Goal: Book appointment/travel/reservation

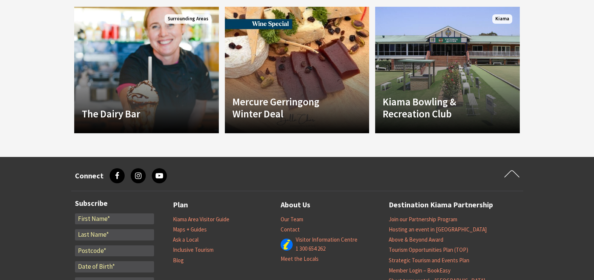
scroll to position [603, 0]
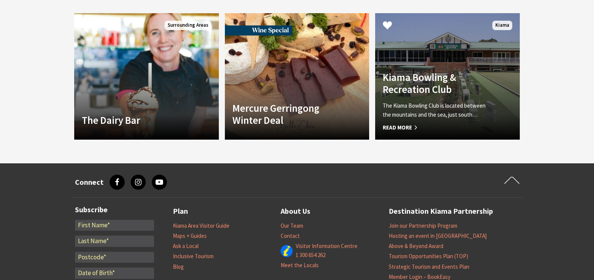
click at [437, 96] on div "Kiama Bowling & Recreation Club The Kiama Bowling Club is located between the m…" at bounding box center [436, 101] width 123 height 61
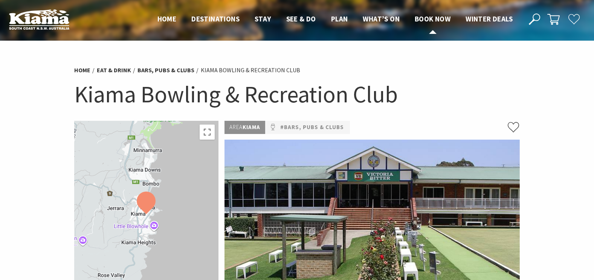
click at [431, 24] on link "Book now" at bounding box center [433, 19] width 36 height 10
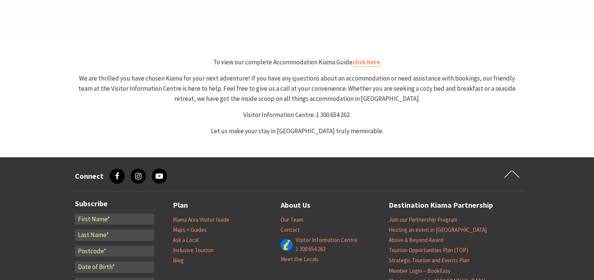
scroll to position [452, 0]
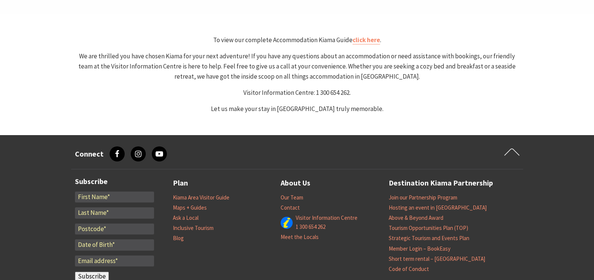
select select "3"
select select "2"
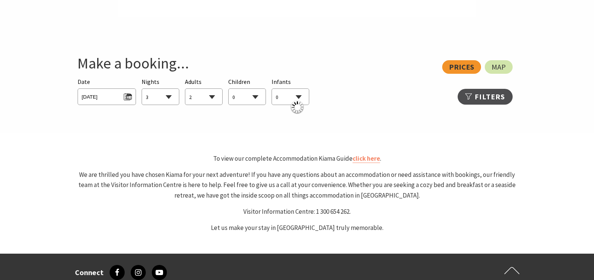
scroll to position [377, 0]
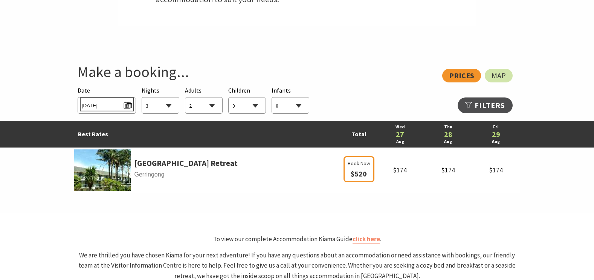
click at [126, 106] on span "Wed 27/08/2025" at bounding box center [107, 104] width 50 height 10
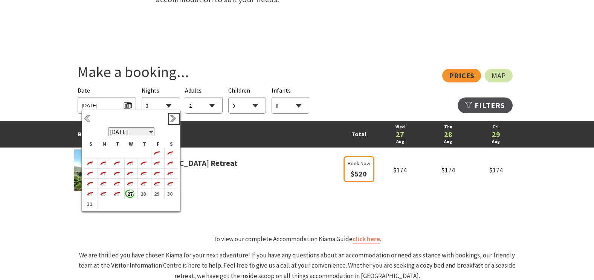
click at [173, 118] on link "Next" at bounding box center [174, 119] width 8 height 8
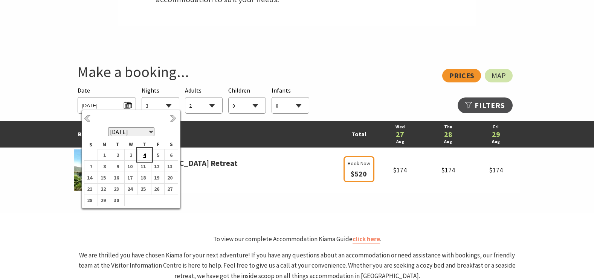
click at [144, 156] on b "4" at bounding box center [143, 155] width 10 height 10
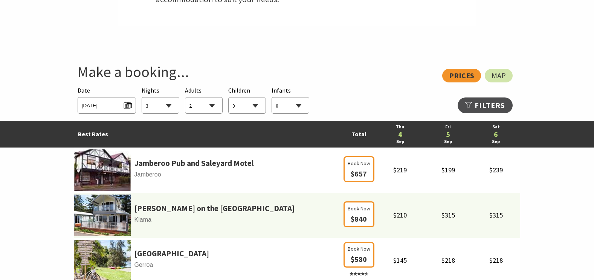
click at [255, 107] on select "0 1 2 3 4 5 6 7 8 9 10 11 12 13 14 15 16 17 18 19 20 21 22 23 24 25 26 27 28 29…" at bounding box center [247, 106] width 37 height 17
select select "3"
click at [229, 98] on select "0 1 2 3 4 5 6 7 8 9 10 11 12 13 14 15 16 17 18 19 20 21 22 23 24 25 26 27 28 29…" at bounding box center [247, 106] width 37 height 17
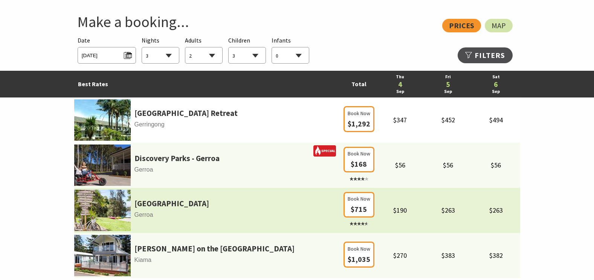
scroll to position [414, 0]
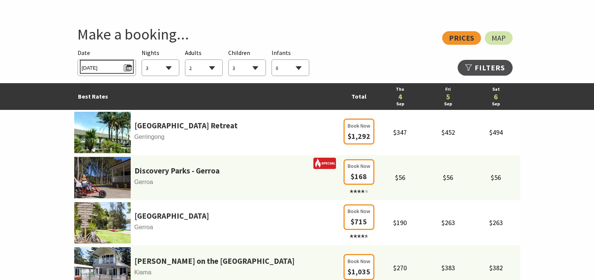
click at [115, 68] on span "Thu 04/09/2025" at bounding box center [107, 67] width 50 height 10
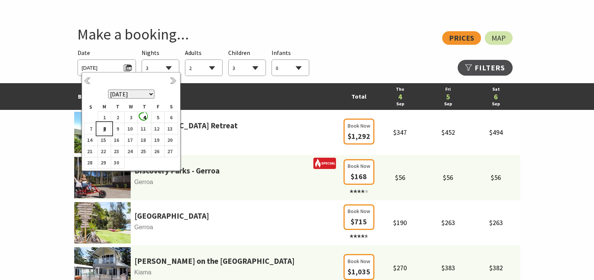
click at [105, 129] on b "8" at bounding box center [103, 129] width 10 height 10
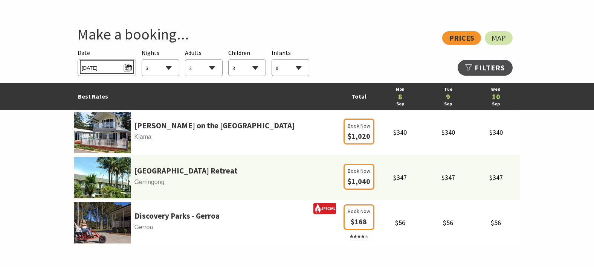
click at [127, 68] on span "Mon 08/09/2025" at bounding box center [107, 67] width 50 height 10
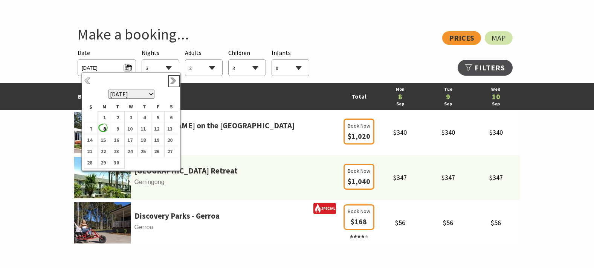
click at [171, 80] on link "Next" at bounding box center [174, 81] width 8 height 8
click at [87, 81] on link "Previous" at bounding box center [88, 81] width 8 height 8
click at [103, 151] on b "22" at bounding box center [103, 152] width 10 height 10
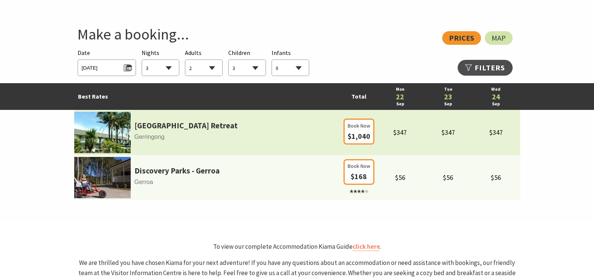
click at [232, 132] on span "Gerringong" at bounding box center [208, 137] width 268 height 10
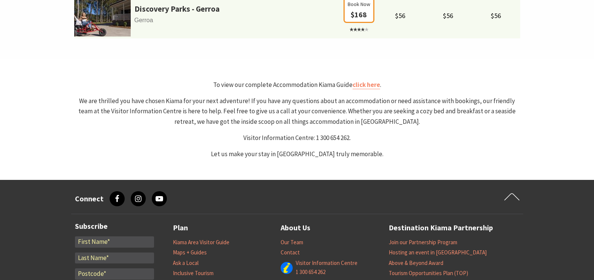
scroll to position [565, 0]
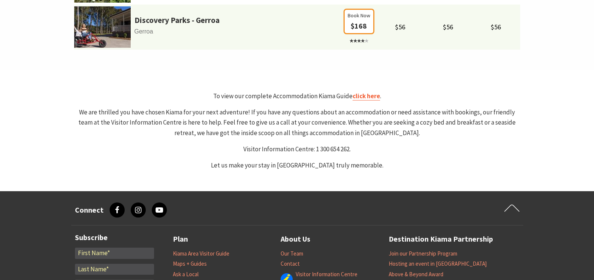
click at [368, 98] on link "click here" at bounding box center [367, 96] width 28 height 9
